Goal: Task Accomplishment & Management: Complete application form

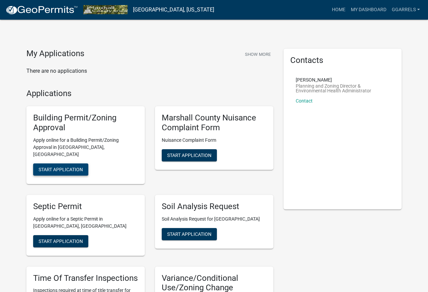
click at [69, 166] on span "Start Application" at bounding box center [61, 168] width 44 height 5
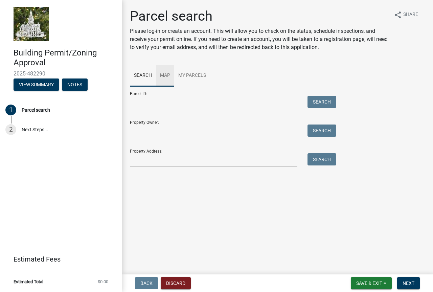
click at [164, 76] on link "Map" at bounding box center [165, 76] width 18 height 22
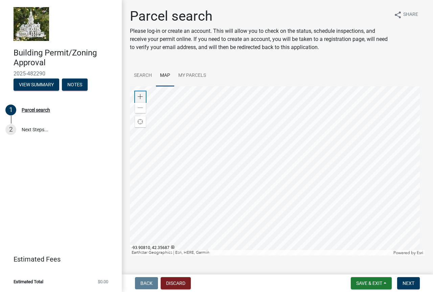
click at [139, 98] on span at bounding box center [140, 96] width 5 height 5
click at [274, 96] on div at bounding box center [277, 170] width 295 height 169
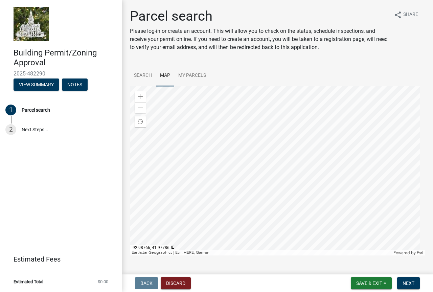
click at [414, 116] on div at bounding box center [277, 170] width 295 height 169
click at [238, 163] on div at bounding box center [277, 170] width 295 height 169
click at [138, 95] on span at bounding box center [140, 96] width 5 height 5
click at [306, 148] on div at bounding box center [277, 170] width 295 height 169
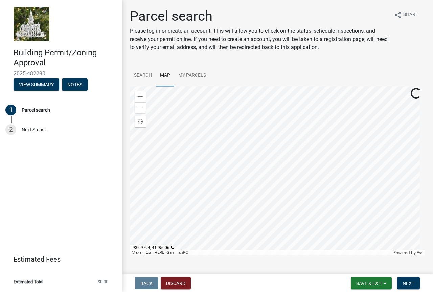
click at [248, 133] on div at bounding box center [277, 170] width 295 height 169
click at [414, 283] on span "Next" at bounding box center [409, 283] width 12 height 5
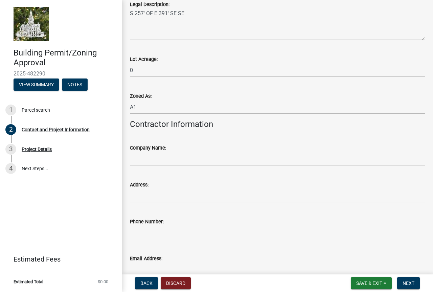
scroll to position [575, 0]
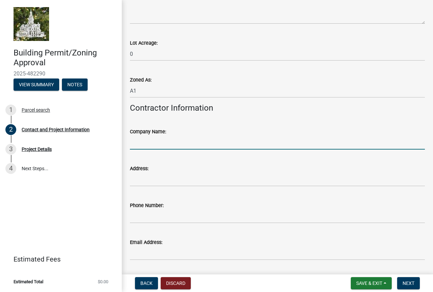
click at [148, 143] on input "Company Name:" at bounding box center [277, 143] width 295 height 14
type input "[PERSON_NAME] Buildings, Inc."
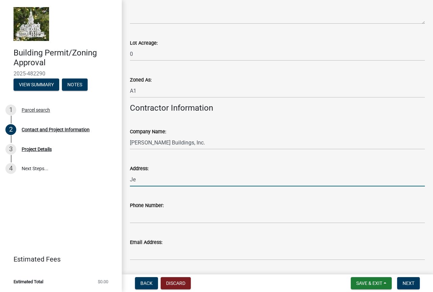
type input "J"
type input "[STREET_ADDRESS][PERSON_NAME]"
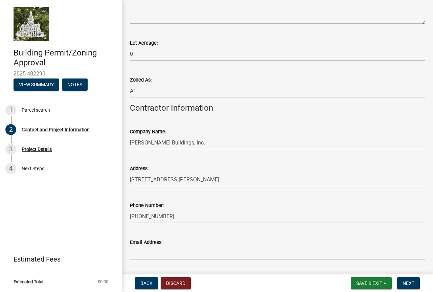
type input "[PHONE_NUMBER]"
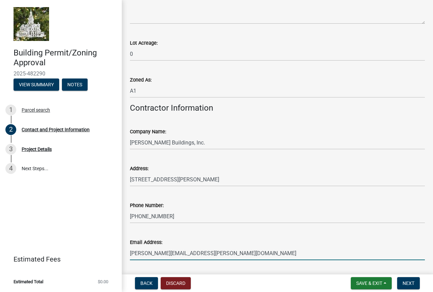
scroll to position [596, 0]
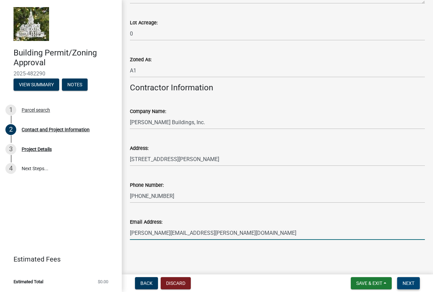
type input "[PERSON_NAME][EMAIL_ADDRESS][PERSON_NAME][DOMAIN_NAME]"
click at [411, 284] on span "Next" at bounding box center [409, 283] width 12 height 5
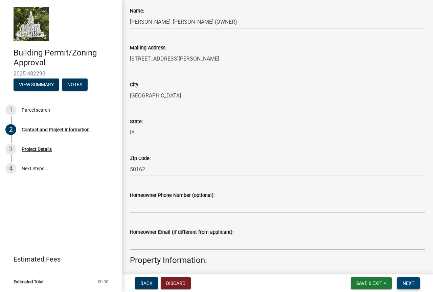
scroll to position [0, 0]
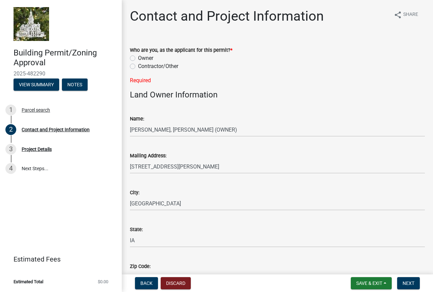
click at [144, 67] on label "Contractor/Other" at bounding box center [158, 66] width 40 height 8
click at [142, 67] on input "Contractor/Other" at bounding box center [140, 64] width 4 height 4
radio input "true"
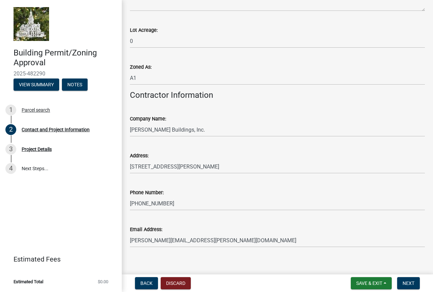
scroll to position [596, 0]
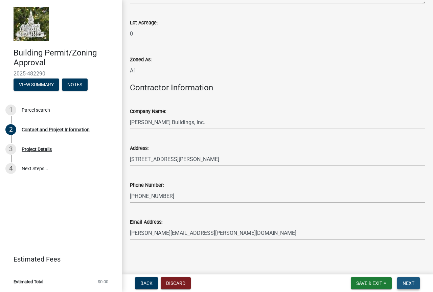
click at [407, 283] on span "Next" at bounding box center [409, 283] width 12 height 5
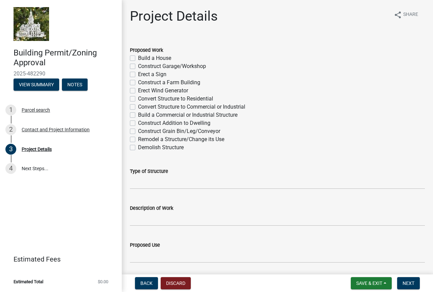
click at [145, 65] on label "Construct Garage/Workshop" at bounding box center [172, 66] width 68 height 8
click at [142, 65] on input "Construct Garage/Workshop" at bounding box center [140, 64] width 4 height 4
checkbox input "true"
checkbox input "false"
checkbox input "true"
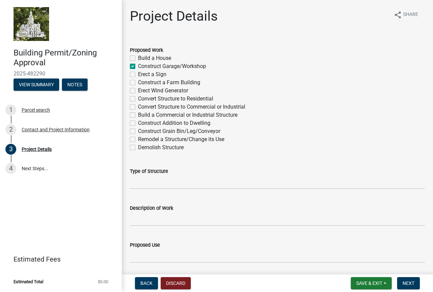
checkbox input "false"
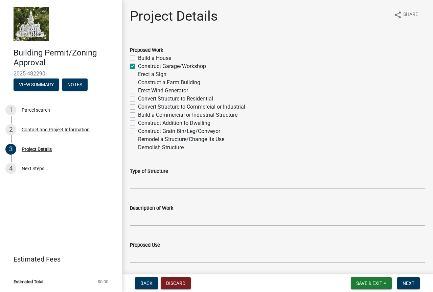
checkbox input "false"
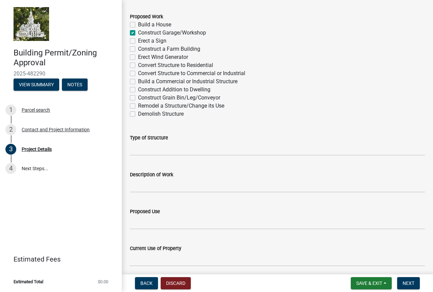
scroll to position [68, 0]
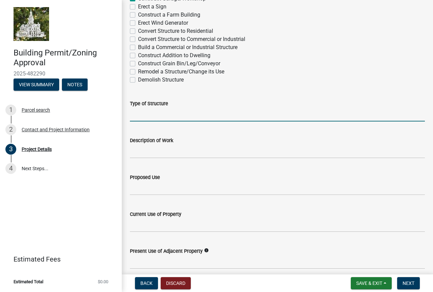
click at [167, 118] on input "Type of Structure" at bounding box center [277, 115] width 295 height 14
type input "garage"
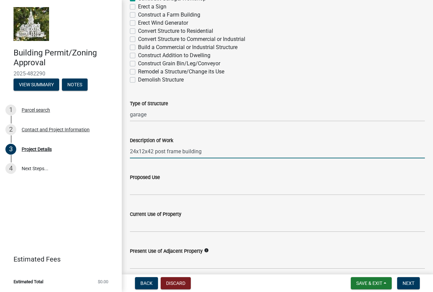
type input "24x12x42 post frame building"
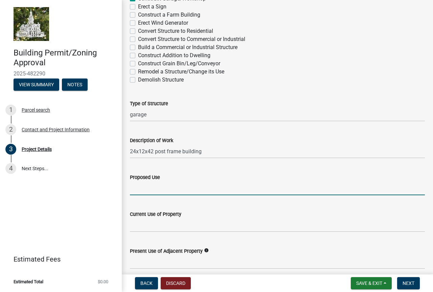
type input "M"
type input "C"
type input "Vehicle storage/garage"
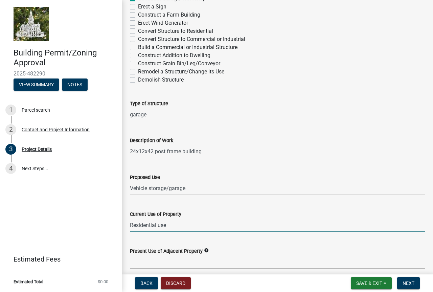
type input "Residential use"
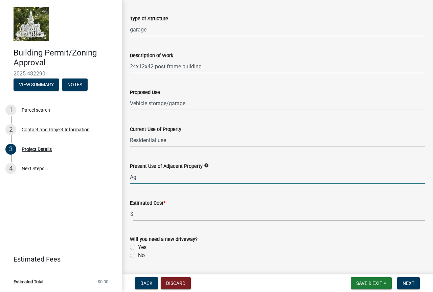
scroll to position [169, 0]
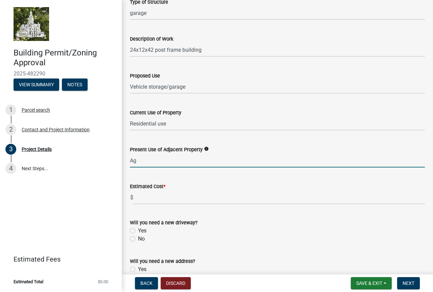
type input "Ag"
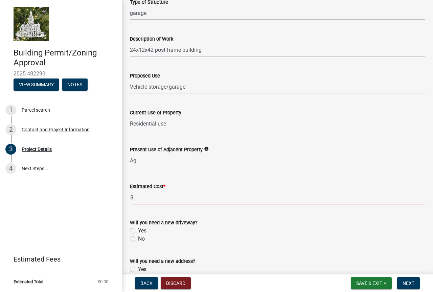
click at [177, 200] on input "text" at bounding box center [279, 197] width 292 height 14
type input "100000"
click at [142, 239] on label "No" at bounding box center [141, 239] width 7 height 8
click at [142, 239] on input "No" at bounding box center [140, 237] width 4 height 4
radio input "true"
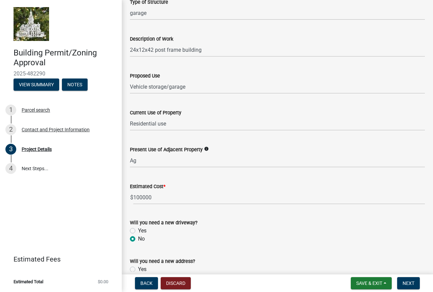
scroll to position [203, 0]
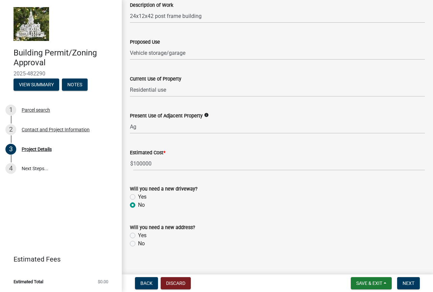
click at [139, 244] on label "No" at bounding box center [141, 244] width 7 height 8
click at [139, 244] on input "No" at bounding box center [140, 242] width 4 height 4
radio input "true"
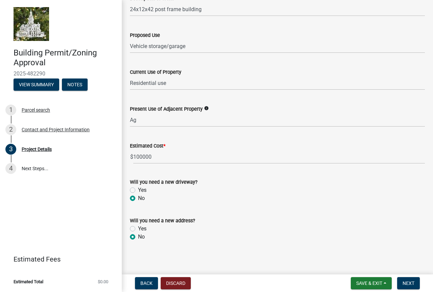
scroll to position [211, 0]
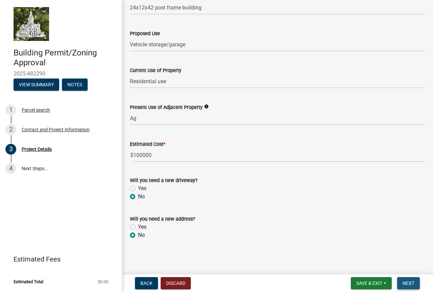
click at [412, 284] on span "Next" at bounding box center [409, 283] width 12 height 5
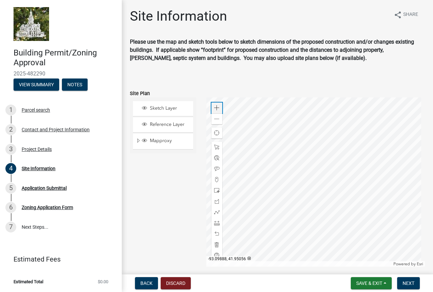
click at [216, 107] on span at bounding box center [216, 107] width 5 height 5
click at [336, 156] on div at bounding box center [315, 181] width 219 height 169
click at [216, 190] on span at bounding box center [216, 190] width 5 height 5
click at [286, 187] on div at bounding box center [315, 181] width 219 height 169
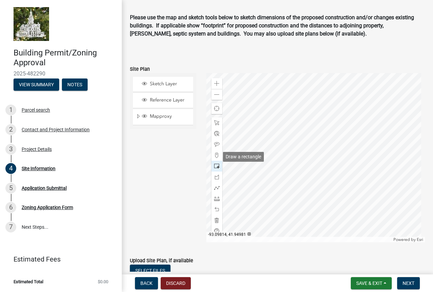
scroll to position [34, 0]
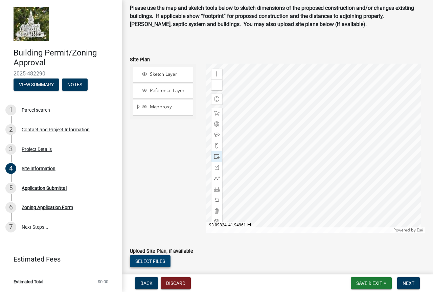
click at [156, 262] on button "Select files" at bounding box center [150, 261] width 41 height 12
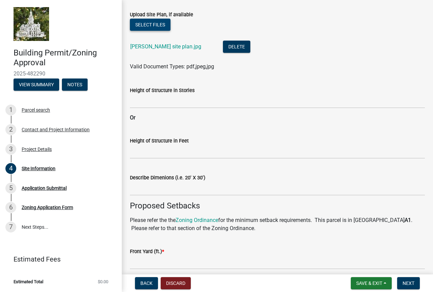
scroll to position [271, 0]
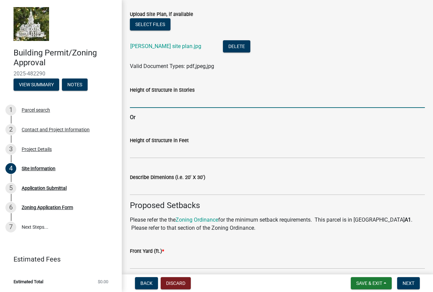
click at [168, 100] on input "Height of Structure in Stories" at bounding box center [277, 101] width 295 height 14
type input "1"
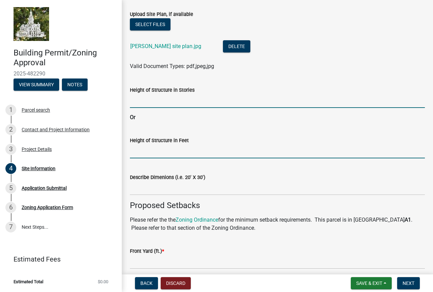
click at [153, 152] on input "Height of Structure in Feet" at bounding box center [277, 151] width 295 height 14
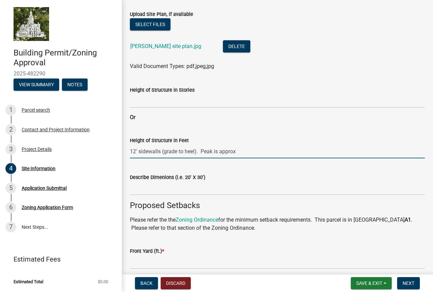
click at [242, 153] on input "12' sidewalls (grade to heel). Peak is approx" at bounding box center [277, 151] width 295 height 14
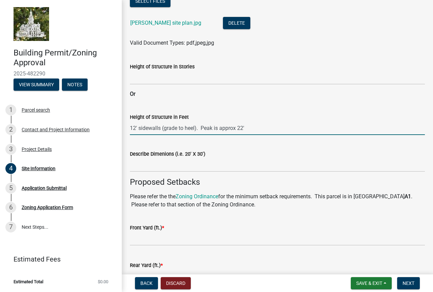
scroll to position [305, 0]
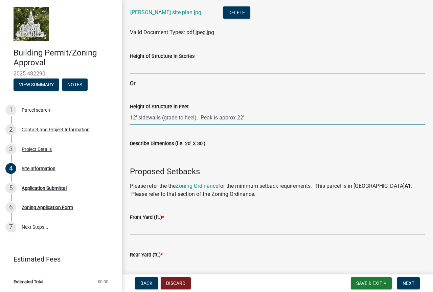
type input "12' sidewalls (grade to heel). Peak is approx 22'"
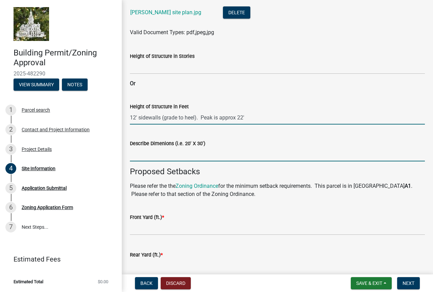
click at [186, 151] on input "Describe Dimenions (i.e. 20' X 30')" at bounding box center [277, 155] width 295 height 14
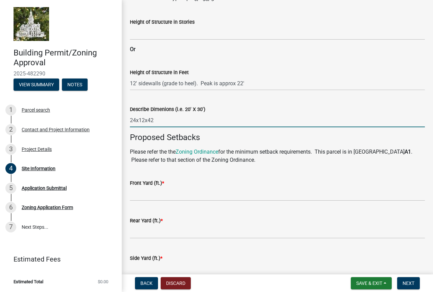
scroll to position [372, 0]
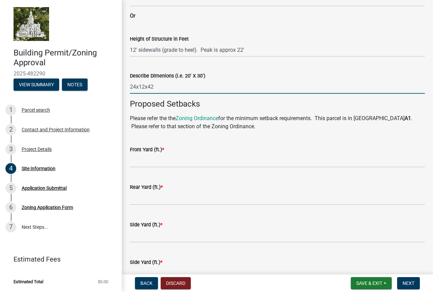
type input "24x12x42"
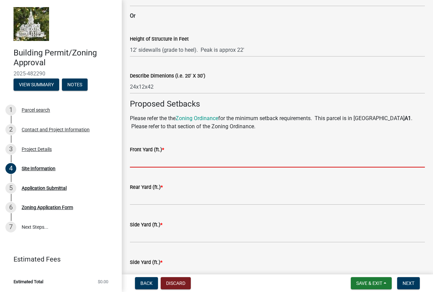
click at [183, 163] on input "text" at bounding box center [277, 161] width 295 height 14
click at [163, 164] on input "text" at bounding box center [277, 161] width 295 height 14
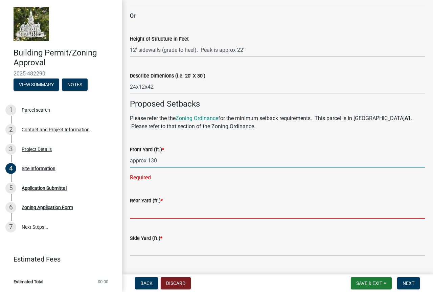
type input "130"
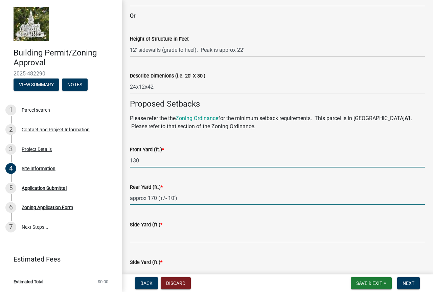
type input "17010"
click at [163, 164] on input "130" at bounding box center [277, 161] width 295 height 14
type input "130"
click at [159, 196] on input "17010" at bounding box center [277, 198] width 295 height 14
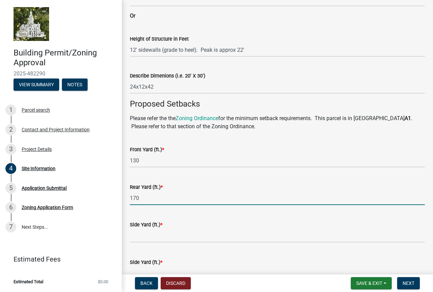
type input "170"
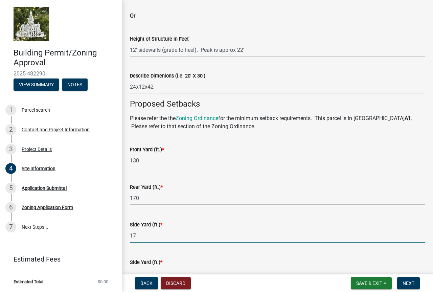
type input "17"
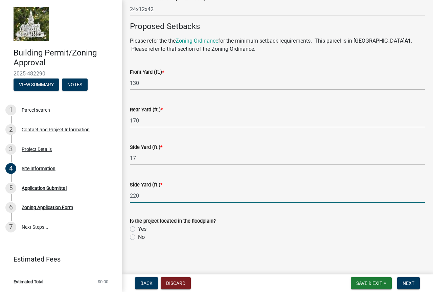
scroll to position [452, 0]
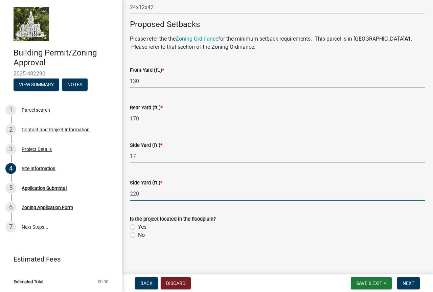
type input "220"
click at [141, 235] on label "No" at bounding box center [141, 235] width 7 height 8
click at [141, 235] on input "No" at bounding box center [140, 233] width 4 height 4
radio input "true"
click at [411, 283] on span "Next" at bounding box center [409, 283] width 12 height 5
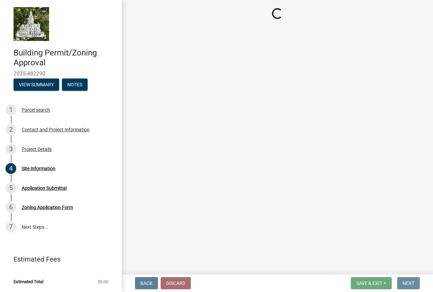
scroll to position [0, 0]
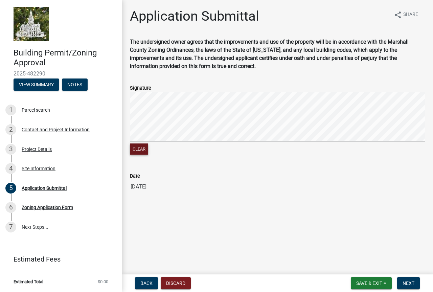
click at [146, 152] on button "Clear" at bounding box center [139, 148] width 18 height 11
click at [405, 283] on span "Next" at bounding box center [409, 283] width 12 height 5
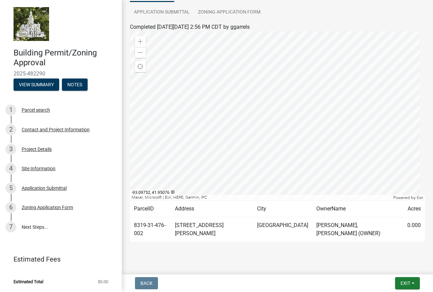
scroll to position [73, 0]
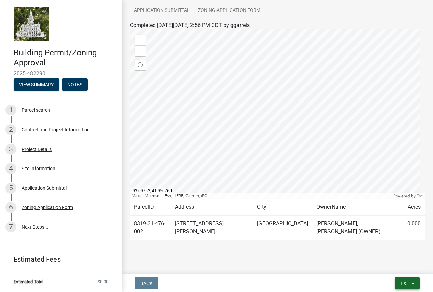
click at [410, 284] on span "Exit" at bounding box center [406, 283] width 10 height 5
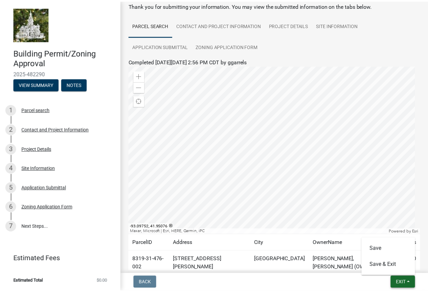
scroll to position [0, 0]
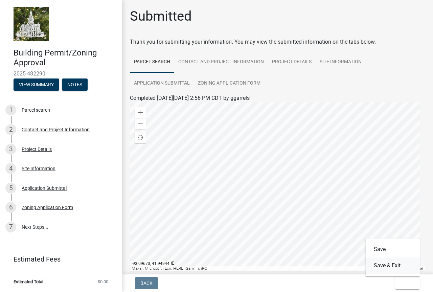
click at [386, 266] on button "Save & Exit" at bounding box center [393, 265] width 54 height 16
